Goal: Task Accomplishment & Management: Manage account settings

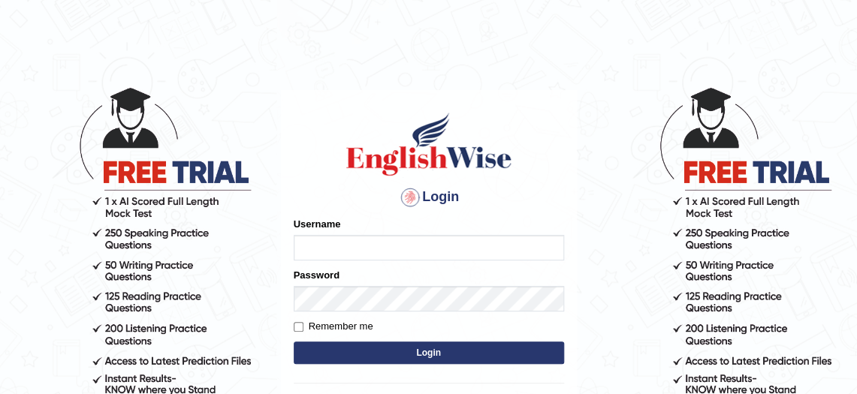
type input "hamnarashid"
drag, startPoint x: 392, startPoint y: 250, endPoint x: -51, endPoint y: 257, distance: 443.3
click at [0, 257] on html "Login Please fix the following errors: Username hamnarashid Password Remember m…" at bounding box center [428, 197] width 857 height 394
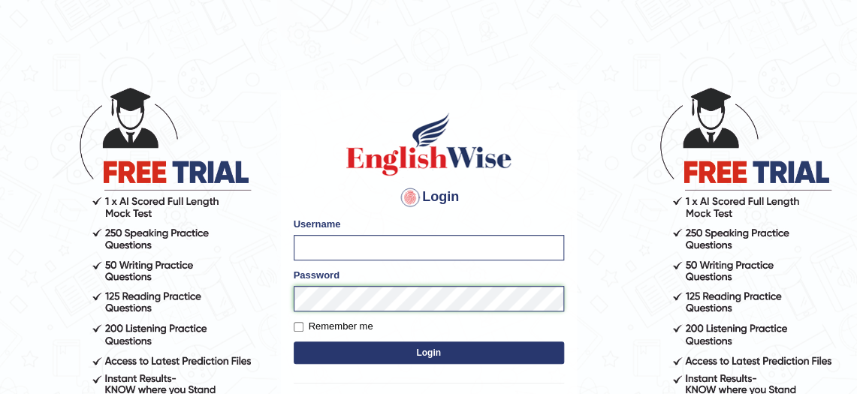
click at [369, 300] on div "Password" at bounding box center [429, 290] width 270 height 44
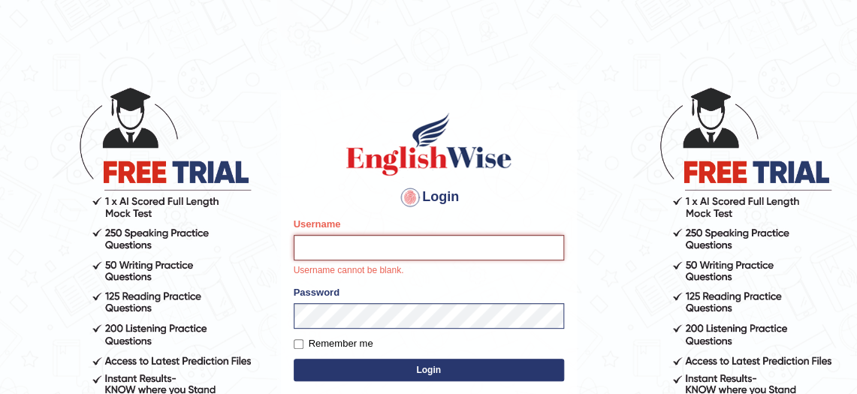
click at [358, 237] on input "Username" at bounding box center [429, 248] width 270 height 26
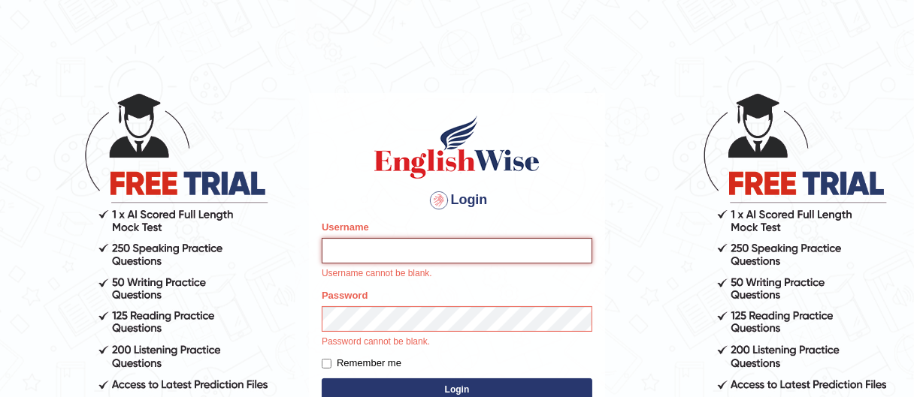
click at [418, 243] on input "Username" at bounding box center [457, 251] width 270 height 26
type input "sabinaibrahimova"
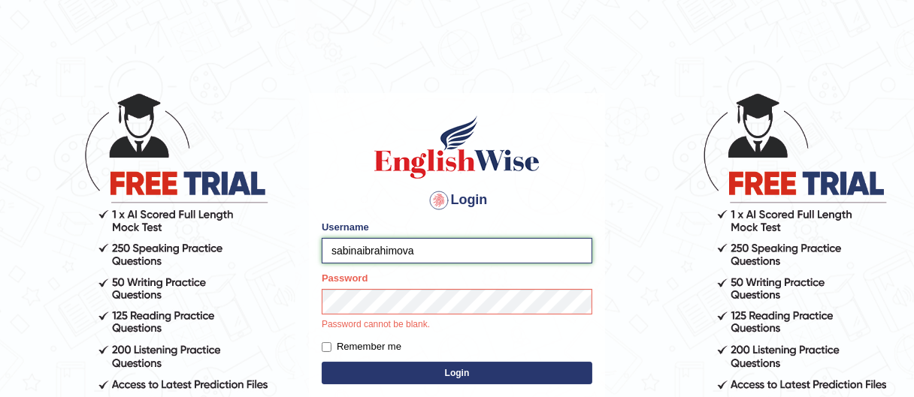
drag, startPoint x: 435, startPoint y: 247, endPoint x: 0, endPoint y: 310, distance: 439.5
click at [0, 310] on body "Login Please fix the following errors: Username sabinaibrahimova Password Passw…" at bounding box center [457, 244] width 914 height 397
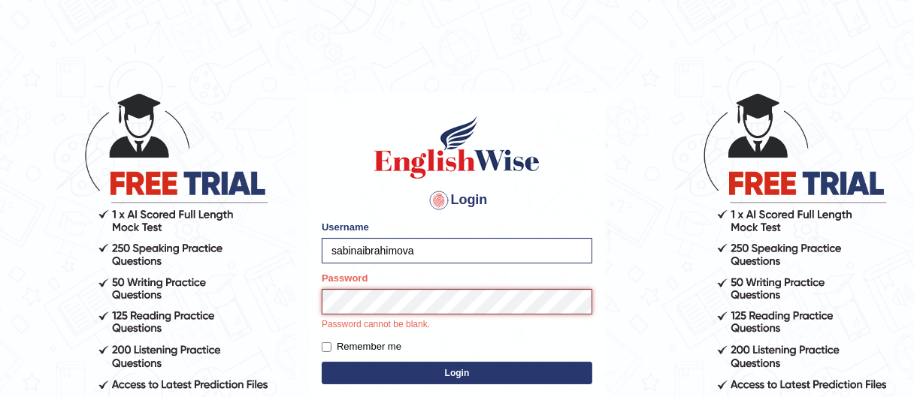
click at [225, 291] on body "Login Please fix the following errors: Username sabinaibrahimova Password Passw…" at bounding box center [457, 244] width 914 height 397
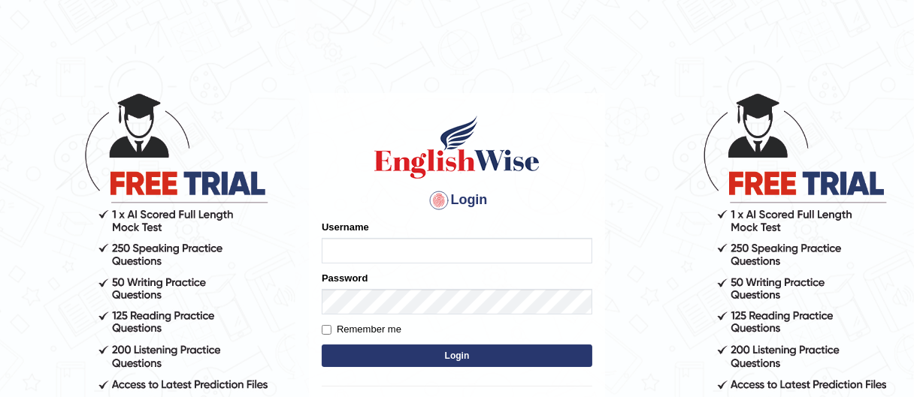
type input "hamnarashid"
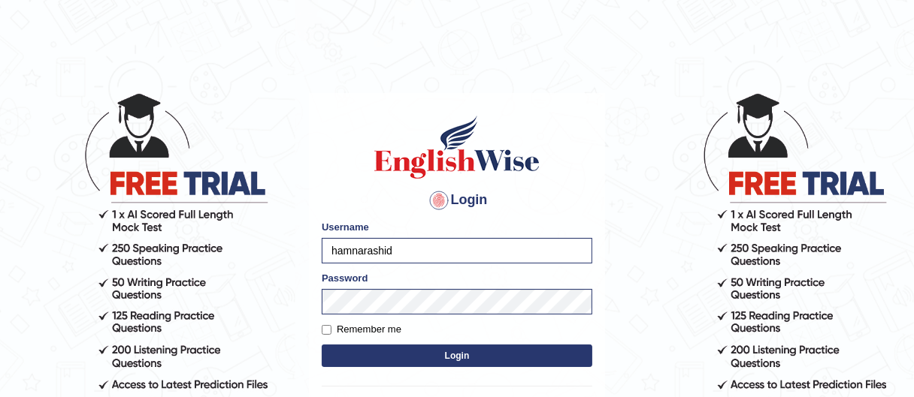
drag, startPoint x: 433, startPoint y: 241, endPoint x: 293, endPoint y: 240, distance: 140.5
click at [293, 240] on body "Login Please fix the following errors: Username hamnarashid Password Remember m…" at bounding box center [457, 244] width 914 height 397
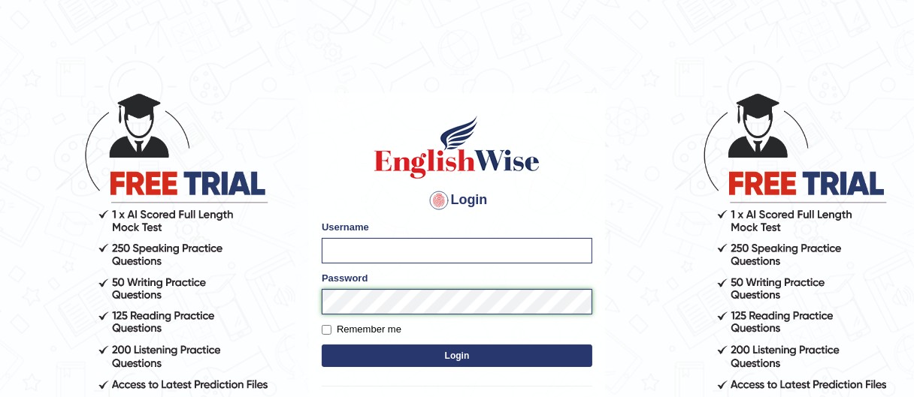
click at [104, 357] on body "Login Please fix the following errors: Username Password Remember me Login Don'…" at bounding box center [457, 244] width 914 height 397
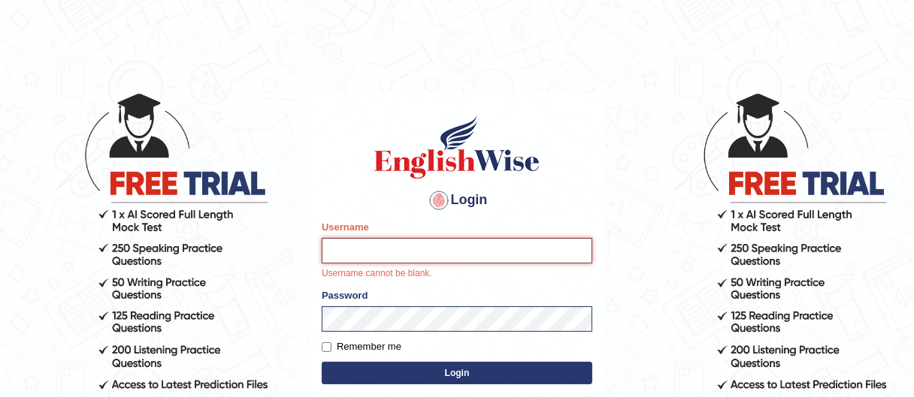
click at [357, 246] on input "Username" at bounding box center [457, 251] width 270 height 26
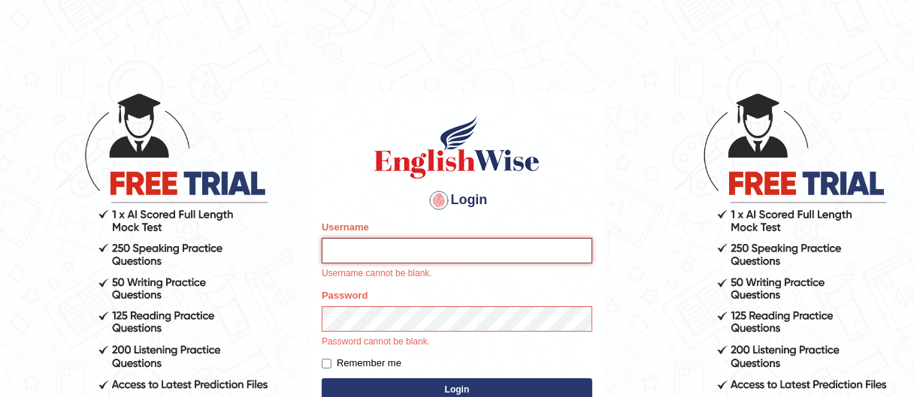
click at [358, 255] on input "Username" at bounding box center [457, 251] width 270 height 26
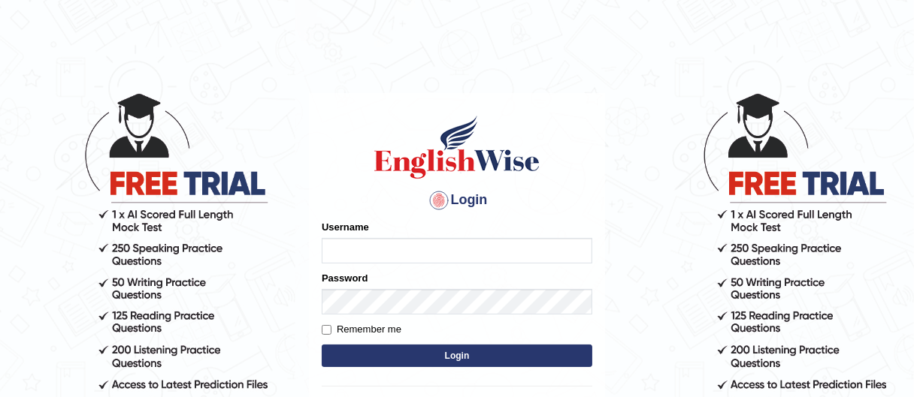
type input "hamnarashid"
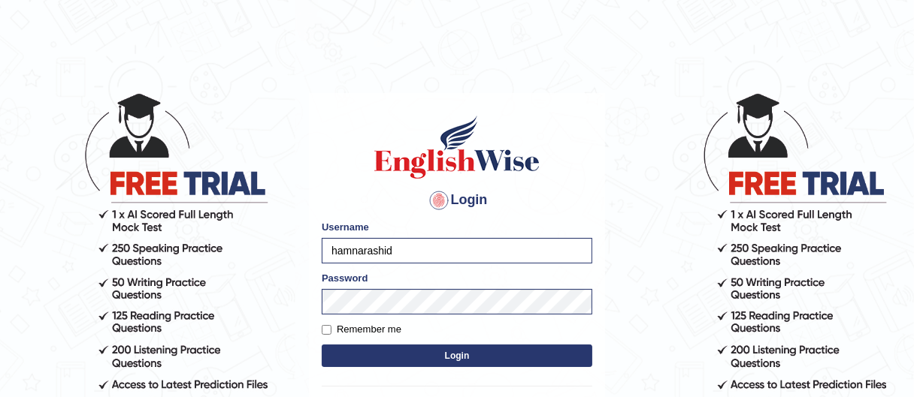
drag, startPoint x: 437, startPoint y: 244, endPoint x: 177, endPoint y: 286, distance: 263.3
click at [177, 286] on body "Login Please fix the following errors: Username hamnarashid Password Remember m…" at bounding box center [457, 244] width 914 height 397
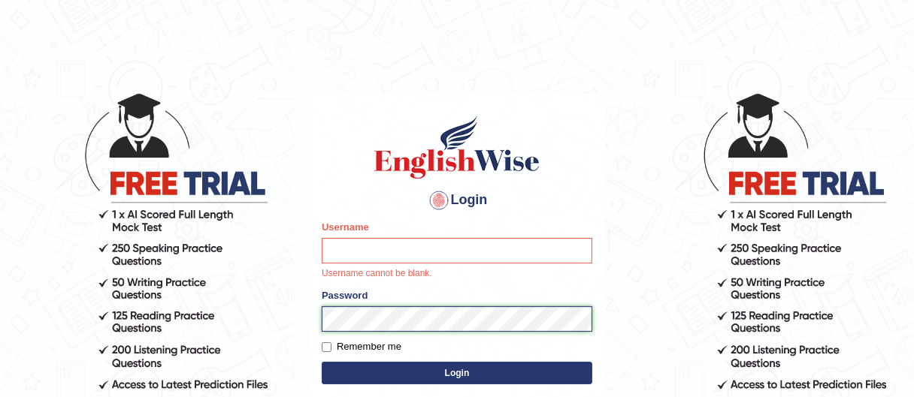
click at [328, 291] on div "Password" at bounding box center [457, 310] width 270 height 44
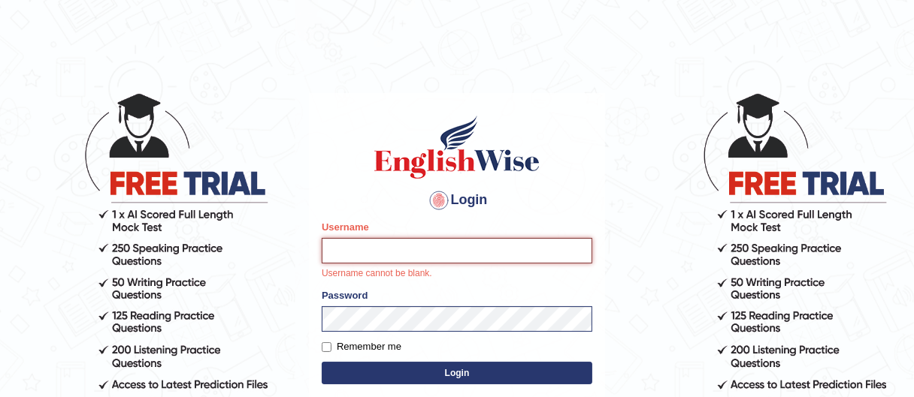
click at [355, 253] on input "Username" at bounding box center [457, 251] width 270 height 26
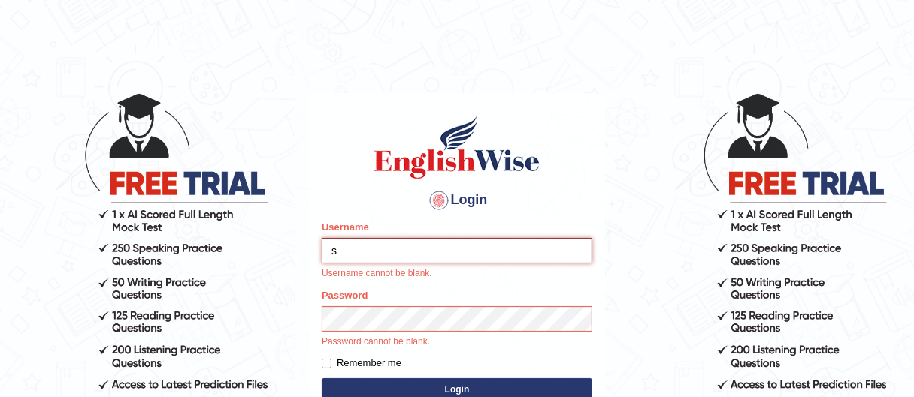
type input "sabinaibrahimova"
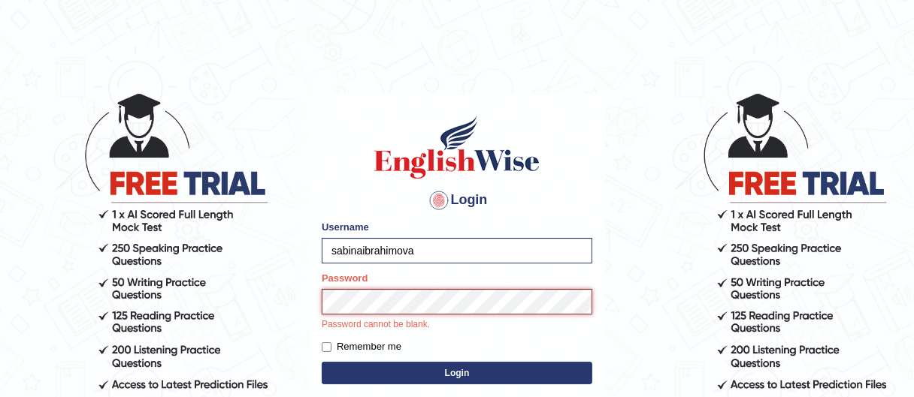
click at [191, 301] on body "Login Please fix the following errors: Username sabinaibrahimova Password Passw…" at bounding box center [457, 244] width 914 height 397
click at [302, 307] on body "Login Please fix the following errors: Username sabinaibrahimova Password Passw…" at bounding box center [457, 244] width 914 height 397
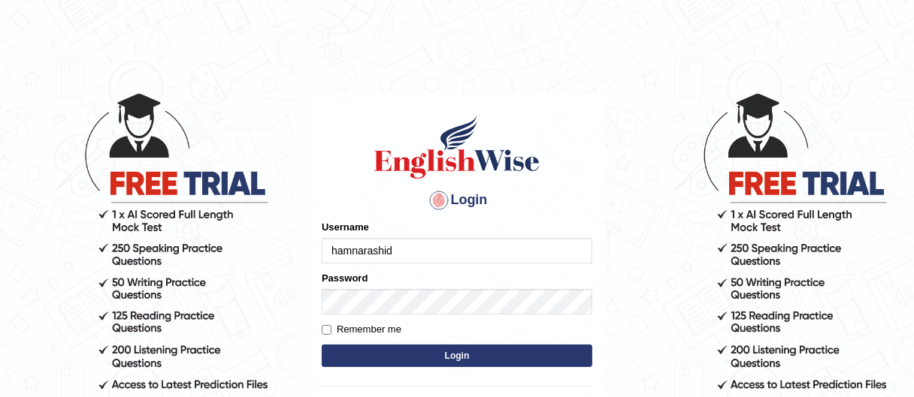
drag, startPoint x: 396, startPoint y: 255, endPoint x: 253, endPoint y: 251, distance: 142.8
click at [253, 251] on body "Login Please fix the following errors: Username hamnarashid Password Remember m…" at bounding box center [457, 244] width 914 height 397
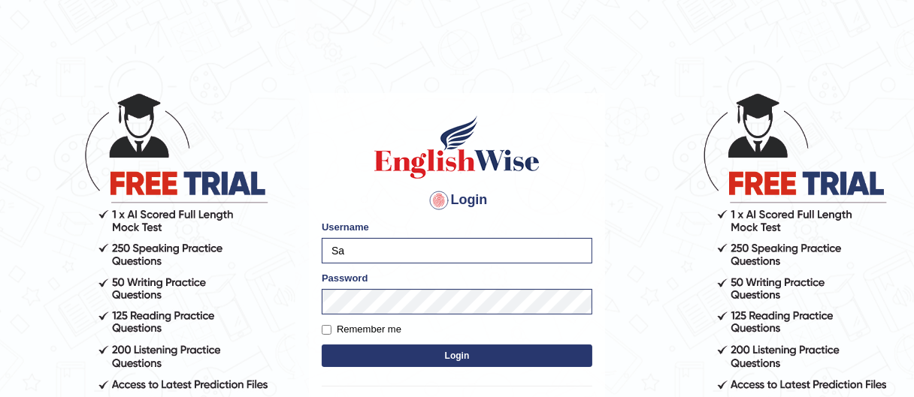
type input "sabinaibrahimova"
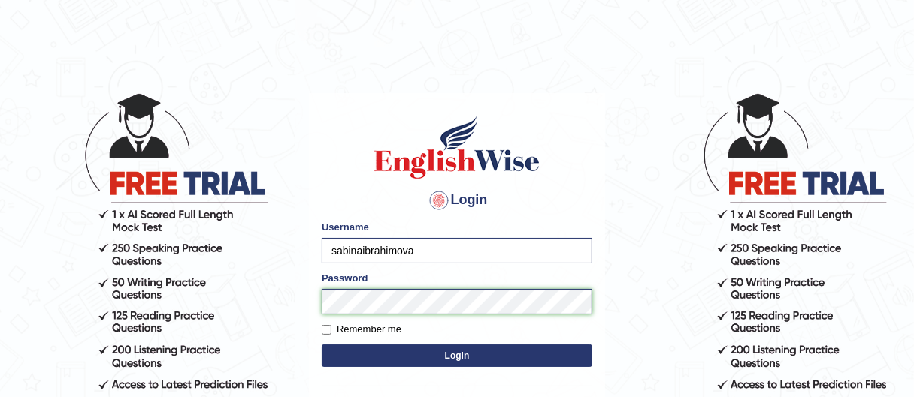
click at [268, 291] on body "Login Please fix the following errors: Username sabinaibrahimova Password Remem…" at bounding box center [457, 244] width 914 height 397
click at [322, 345] on button "Login" at bounding box center [457, 356] width 270 height 23
